Goal: Find specific page/section: Find specific page/section

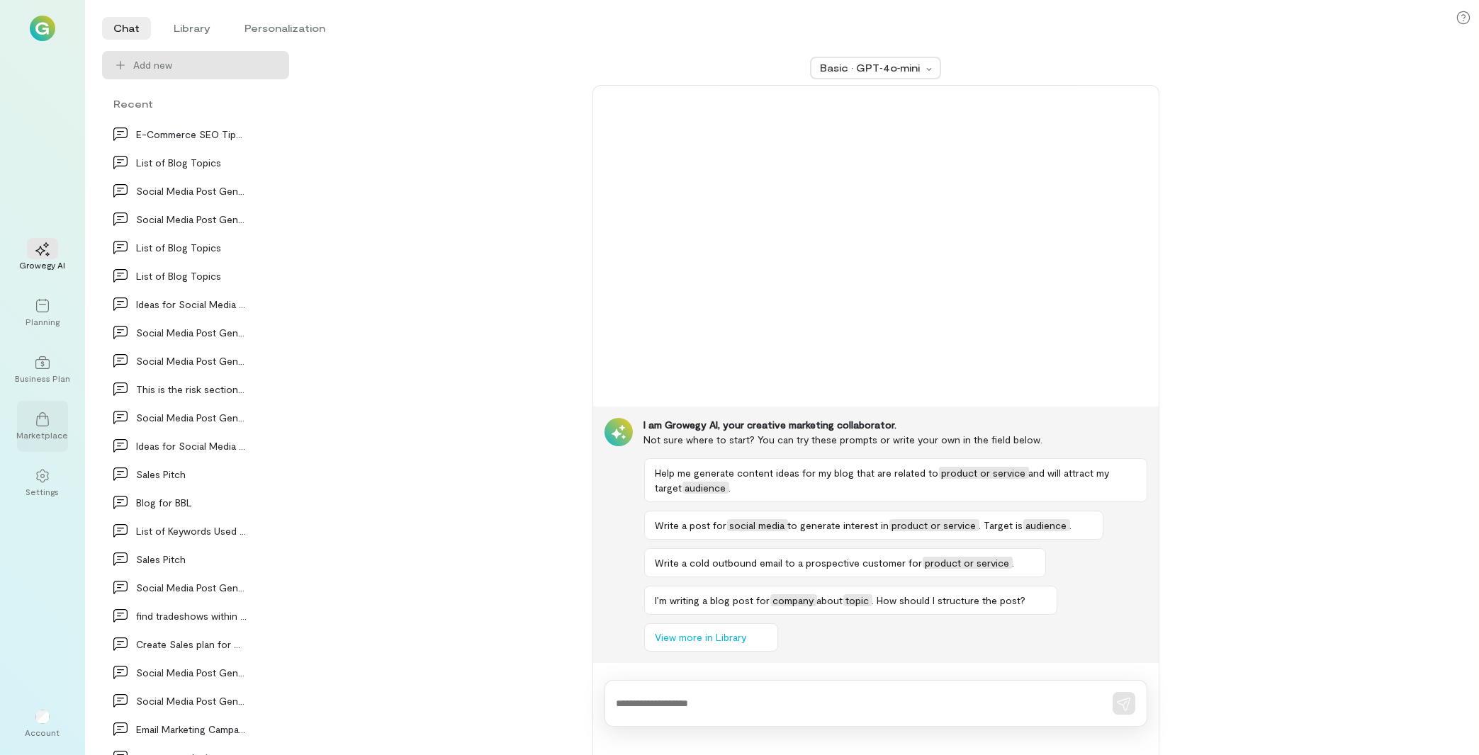
click at [53, 435] on div "Marketplace" at bounding box center [43, 434] width 52 height 11
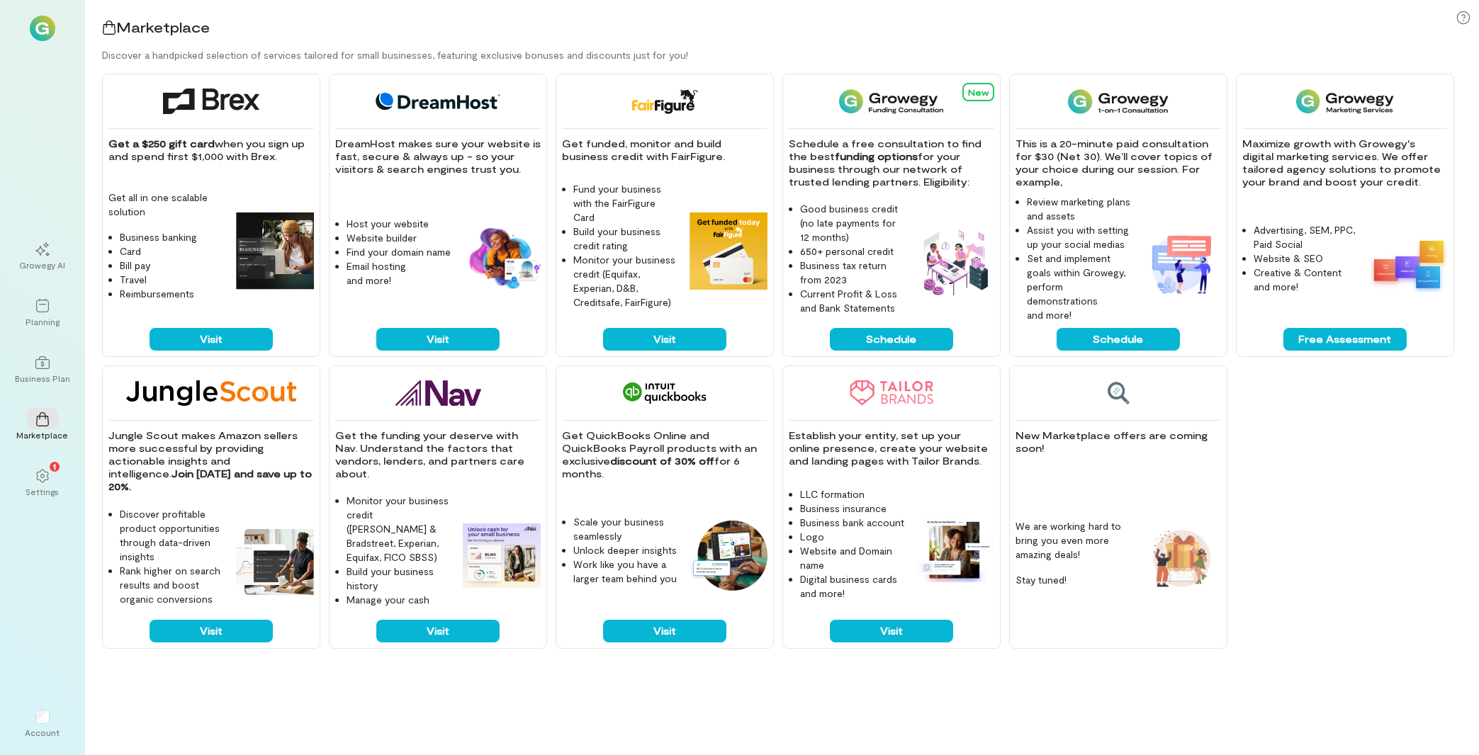
click at [40, 31] on img at bounding box center [43, 29] width 26 height 26
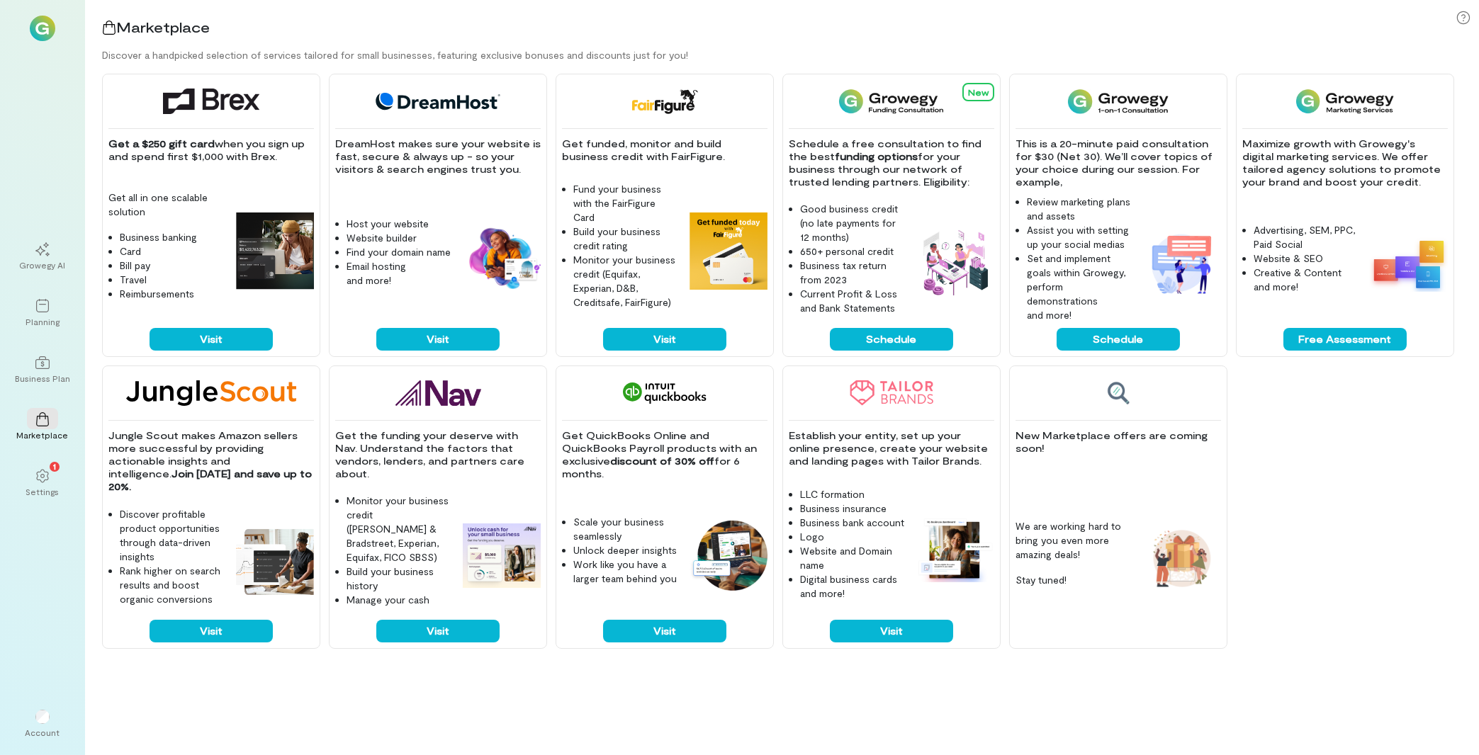
click at [40, 31] on img at bounding box center [43, 29] width 26 height 26
click at [40, 34] on img at bounding box center [43, 29] width 26 height 26
